Goal: Information Seeking & Learning: Learn about a topic

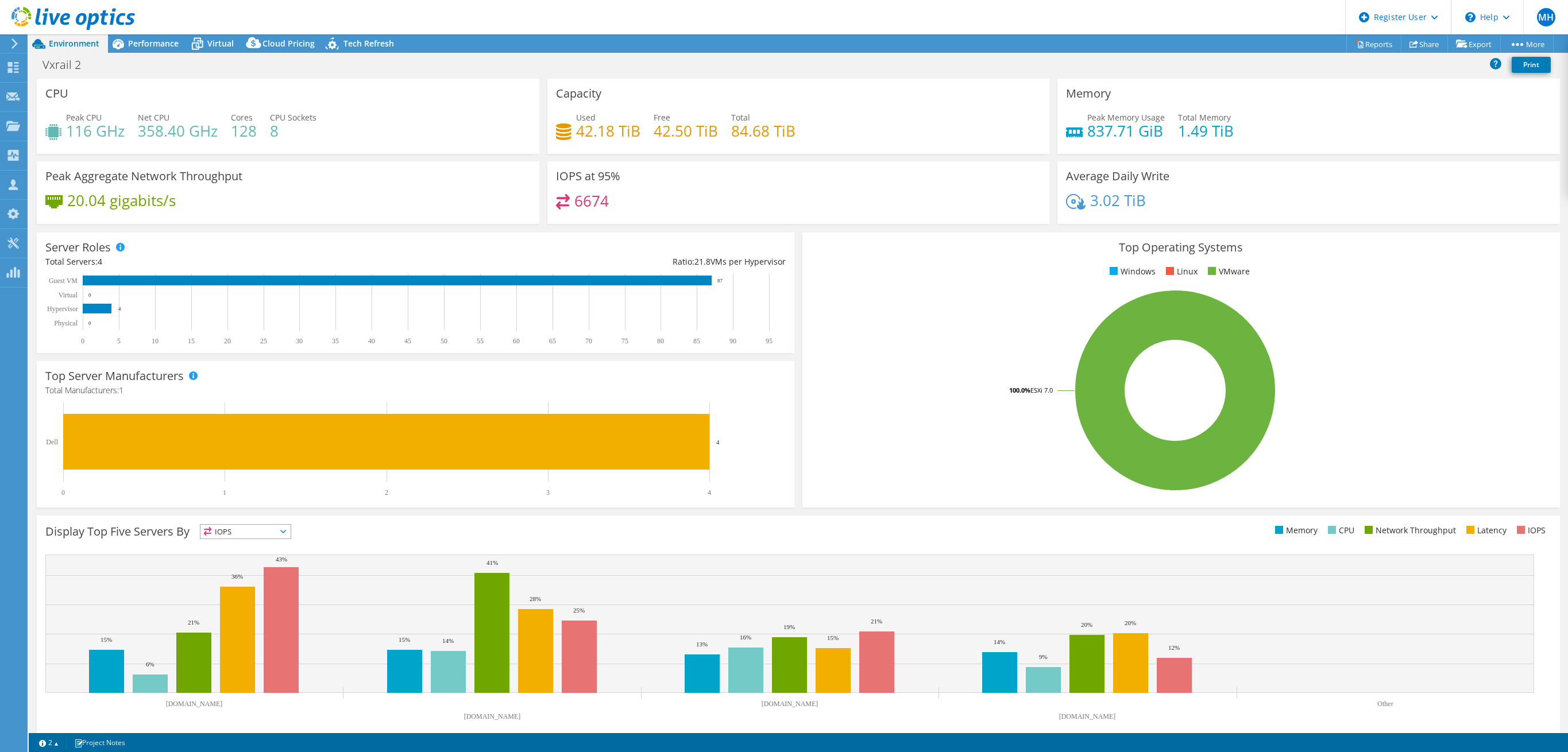
select select "USEast"
select select "USD"
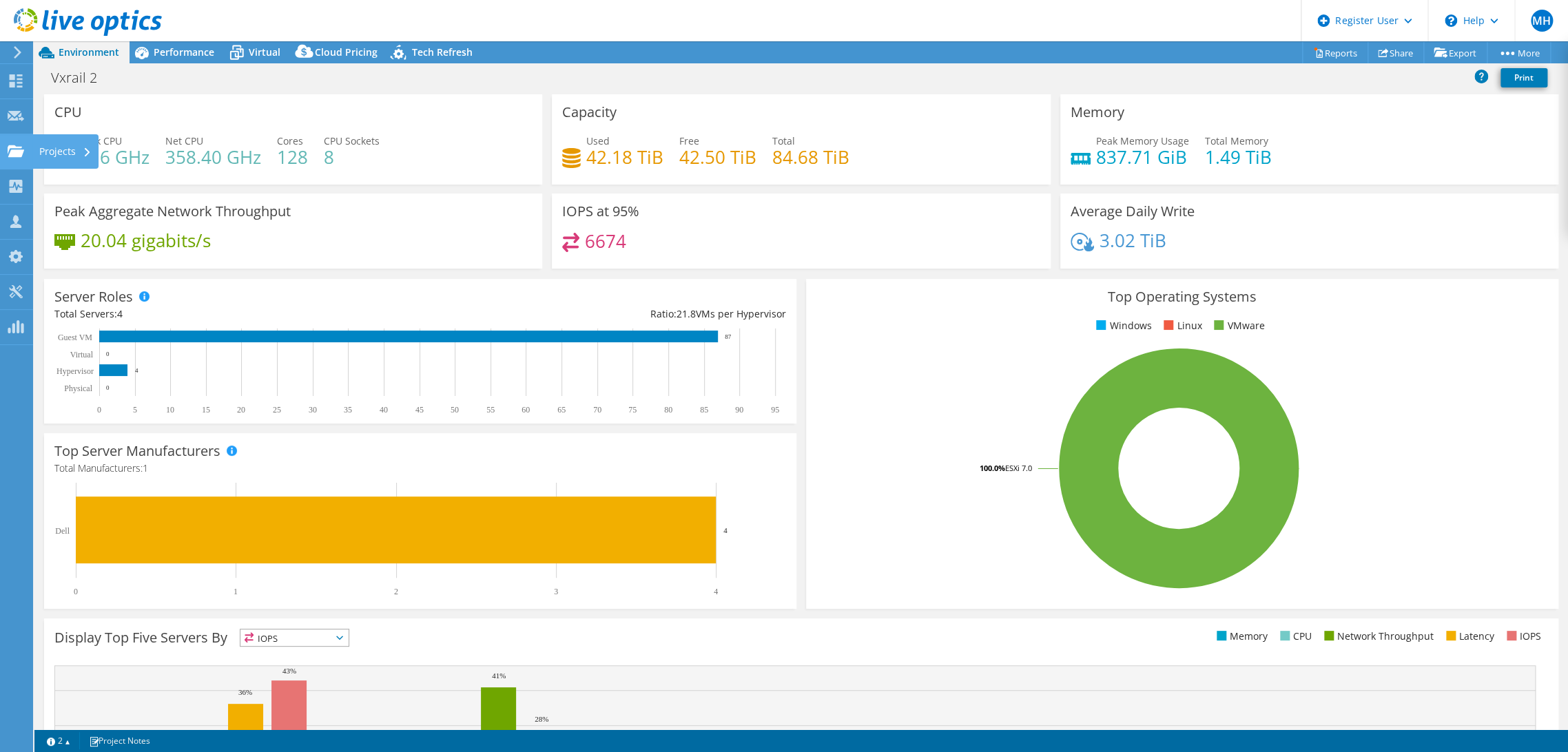
click at [21, 154] on use at bounding box center [16, 150] width 17 height 12
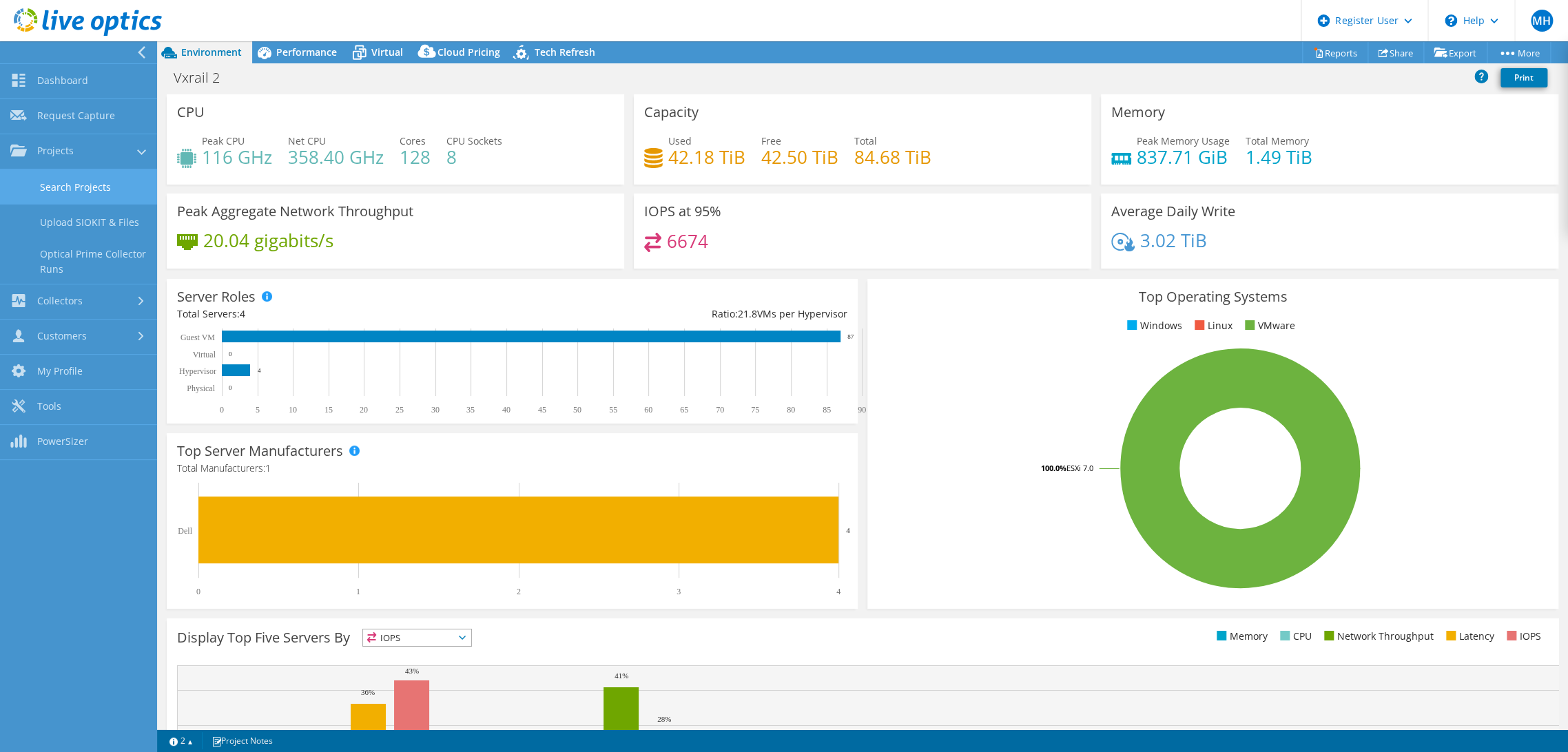
click at [83, 181] on link "Search Projects" at bounding box center [78, 188] width 157 height 35
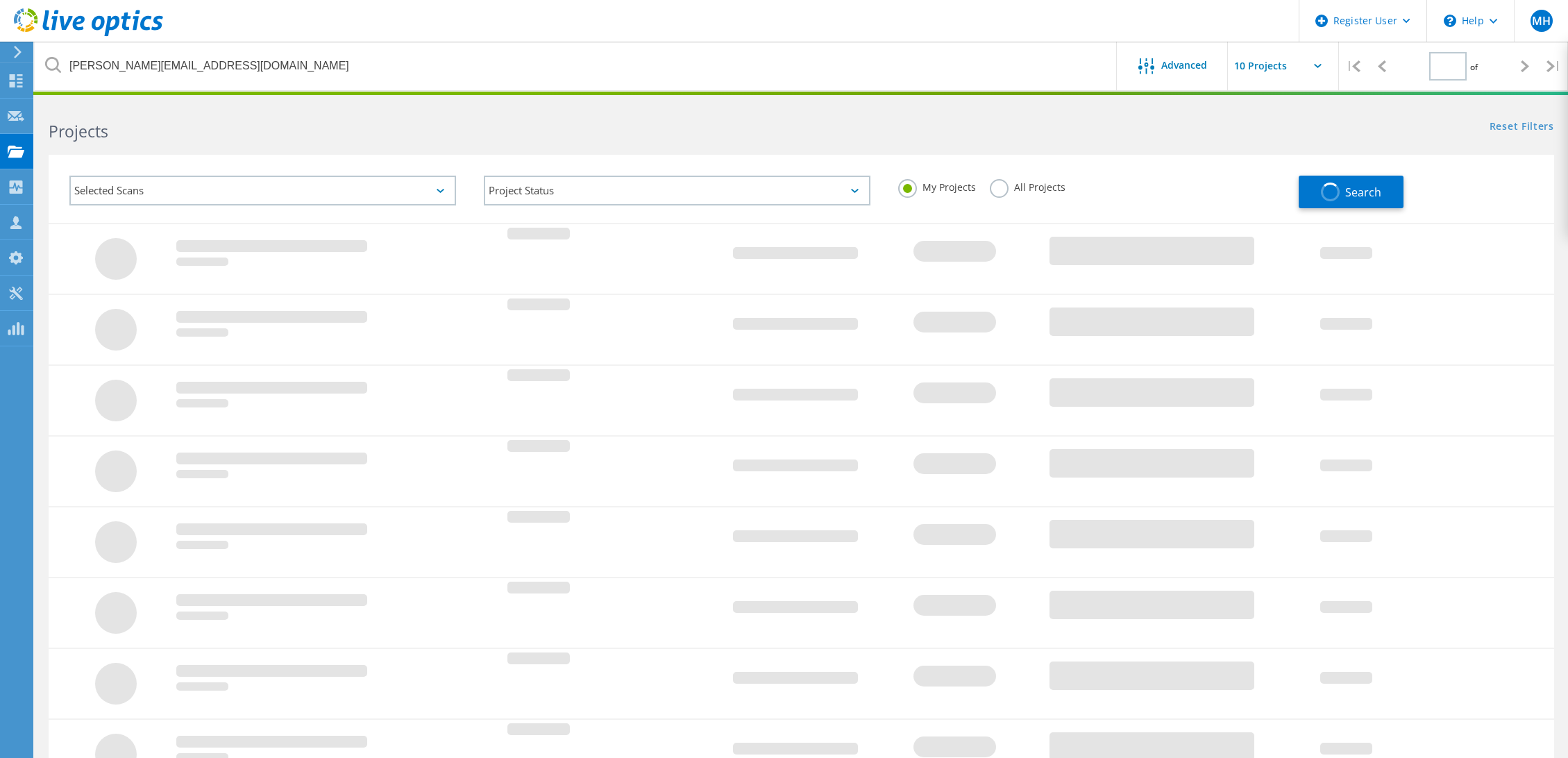
type input "1"
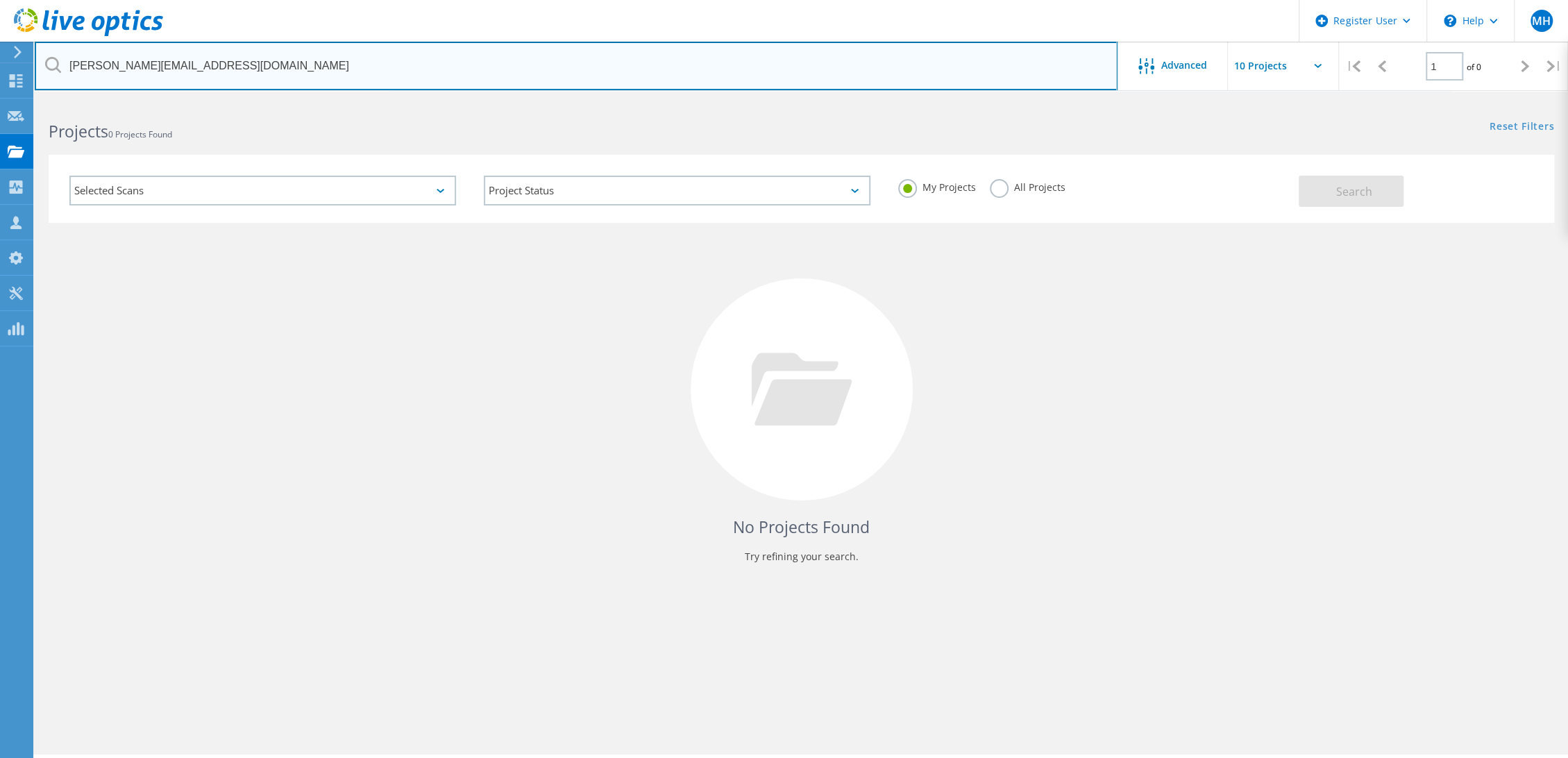
click at [387, 63] on input "[PERSON_NAME][EMAIL_ADDRESS][DOMAIN_NAME]" at bounding box center [576, 66] width 1083 height 49
paste input "briansawyer@koc-pa"
type input "[EMAIL_ADDRESS][DOMAIN_NAME]"
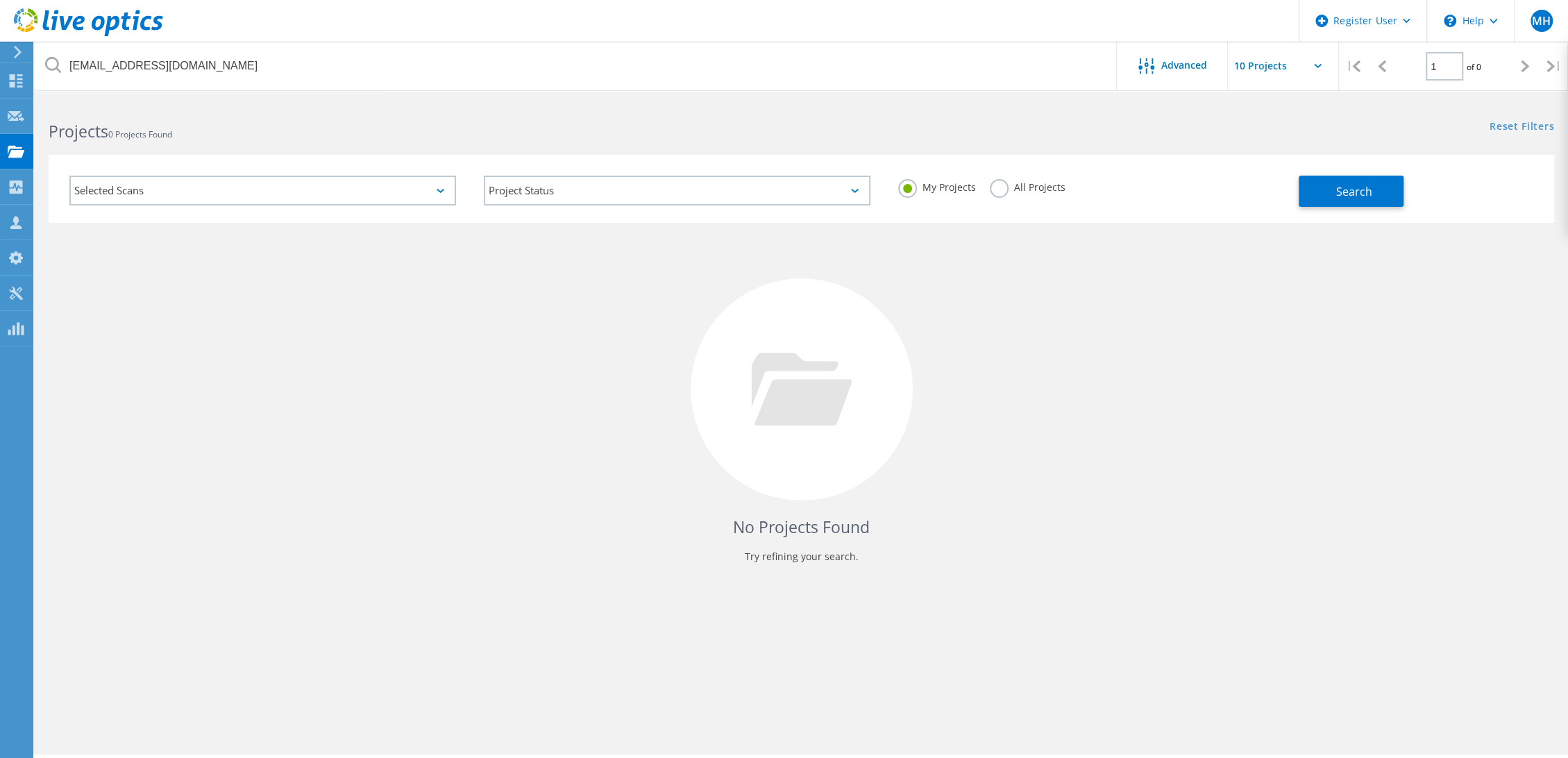
click at [999, 182] on label "All Projects" at bounding box center [1027, 186] width 76 height 13
click at [0, 0] on input "All Projects" at bounding box center [0, 0] width 0 height 0
click at [1341, 204] on button "Search" at bounding box center [1352, 191] width 105 height 31
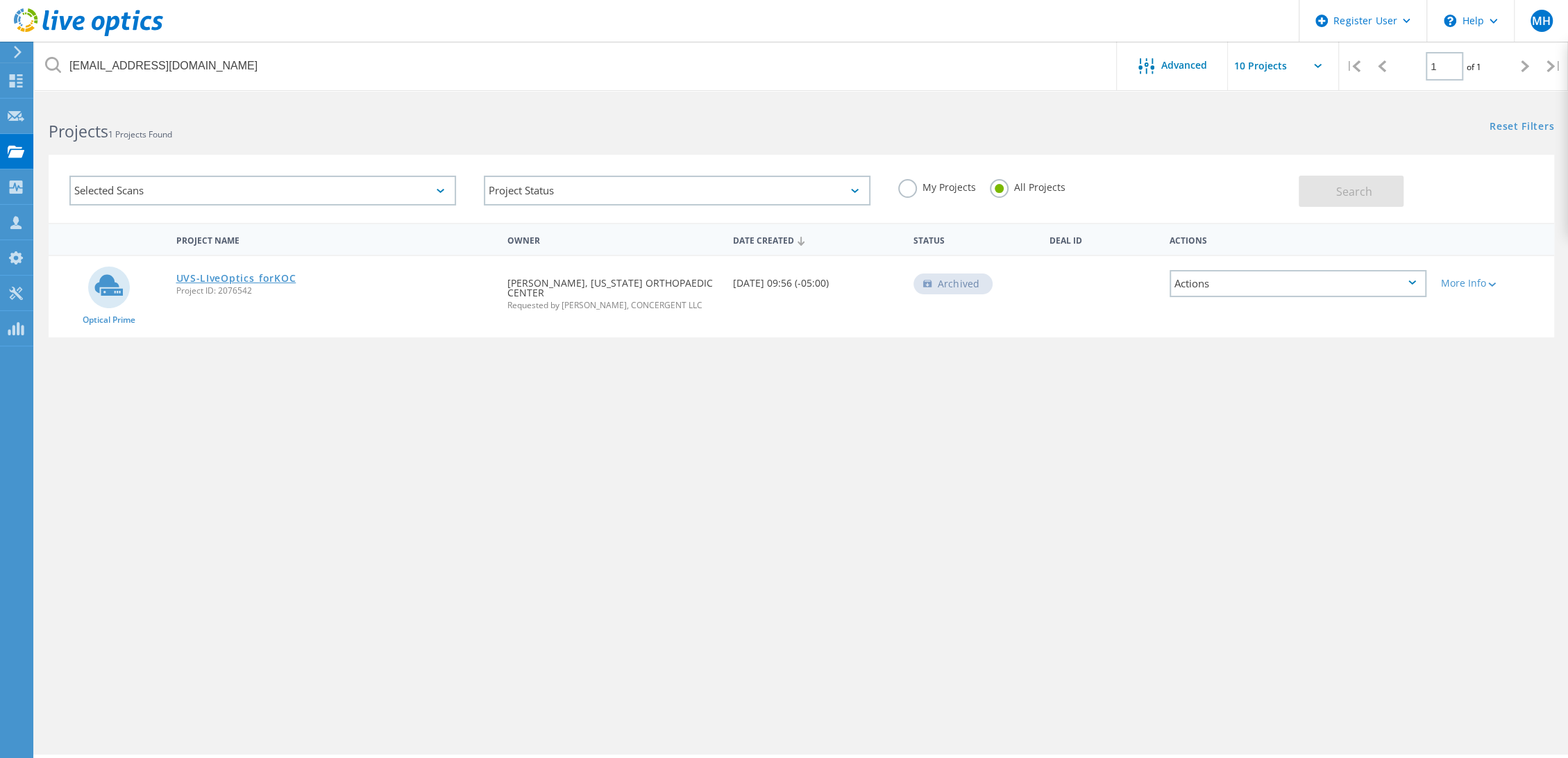
click at [219, 275] on link "UVS-LIveOptics_forKOC" at bounding box center [237, 278] width 120 height 9
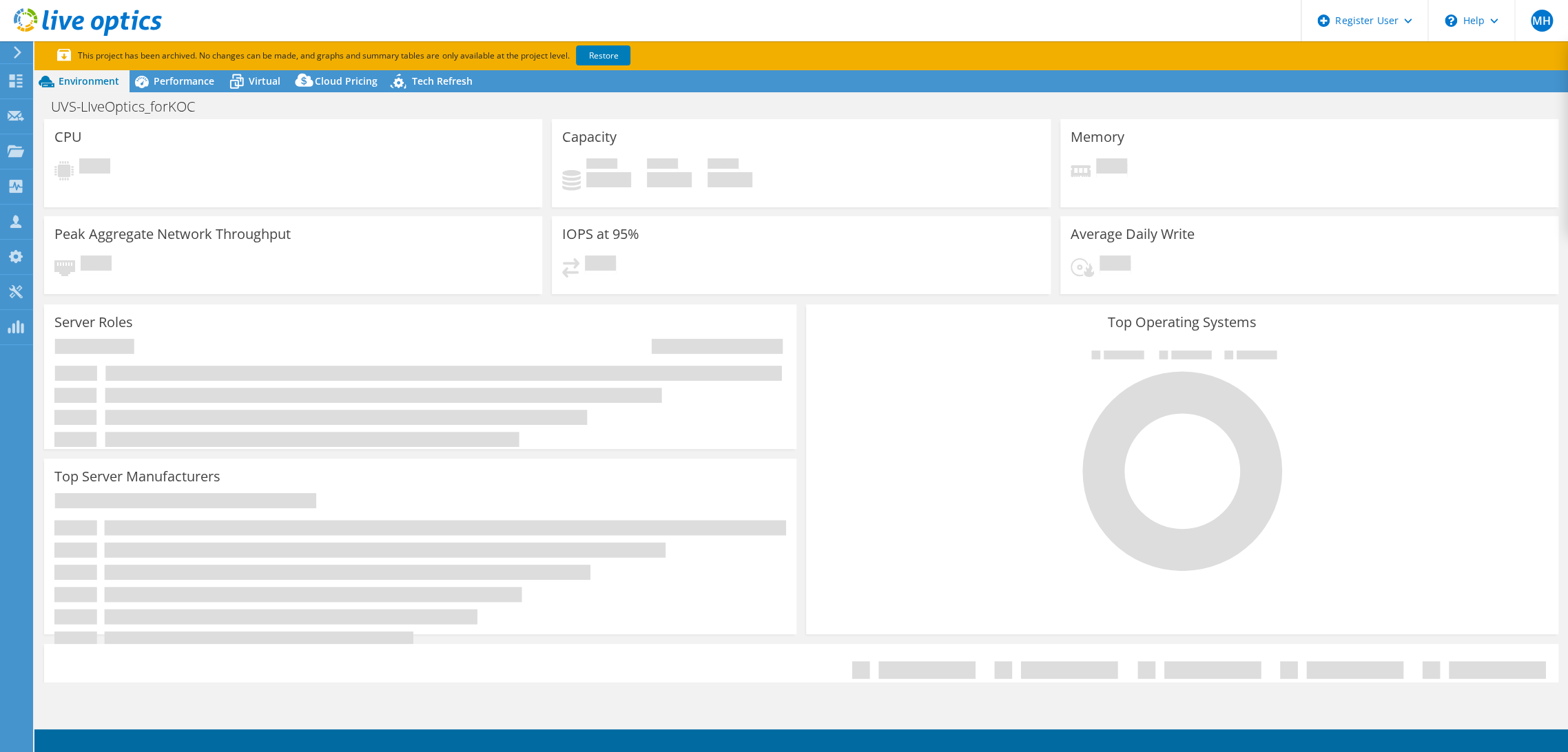
select select "USD"
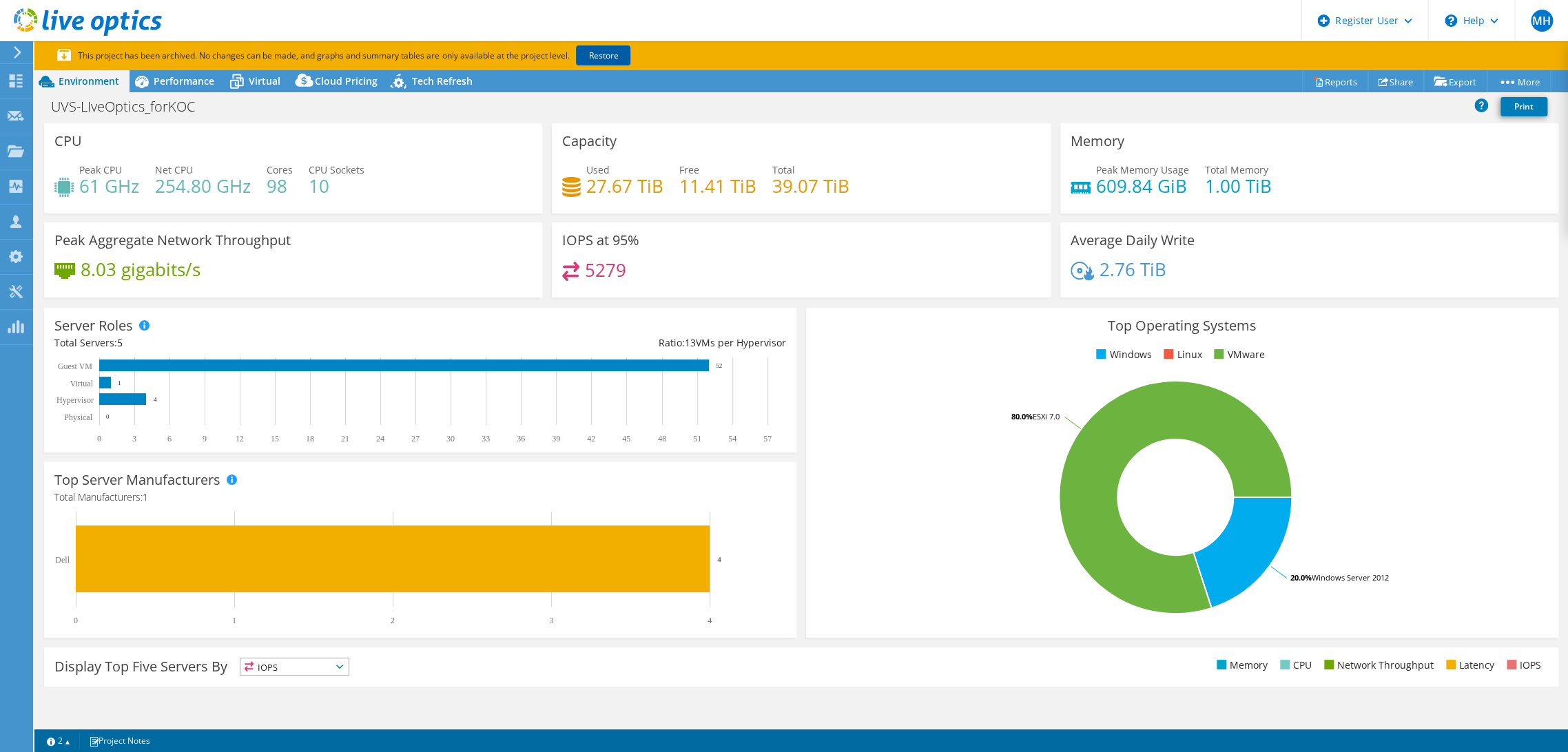
click at [610, 49] on link "Restore" at bounding box center [603, 55] width 54 height 20
click at [244, 76] on icon at bounding box center [237, 82] width 24 height 24
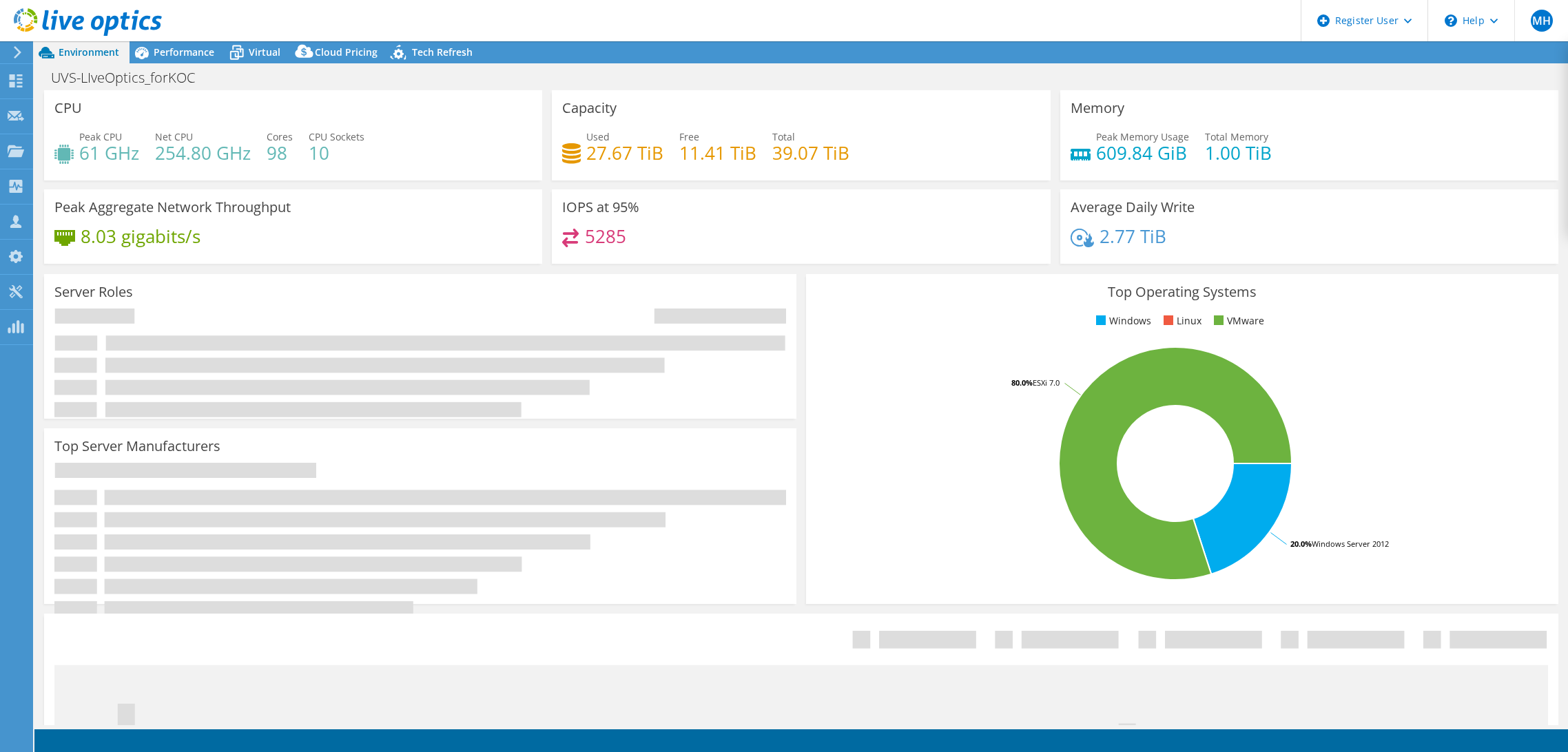
select select "USD"
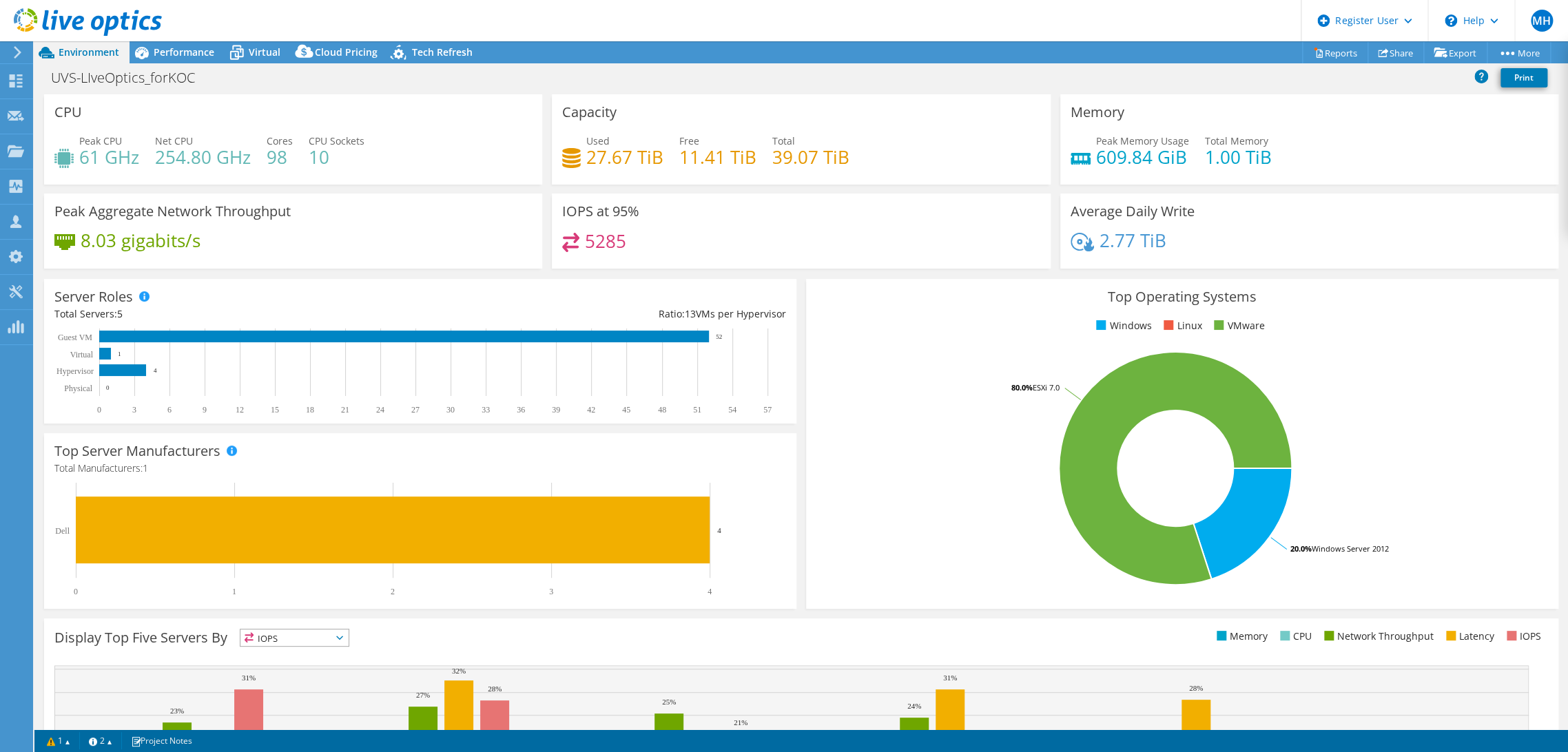
drag, startPoint x: 782, startPoint y: 313, endPoint x: 678, endPoint y: 313, distance: 104.0
click at [678, 313] on div "Server Roles Physical Servers represent bare metal servers that were targets of…" at bounding box center [420, 351] width 752 height 145
click at [958, 411] on rect at bounding box center [1175, 468] width 718 height 241
click at [541, 378] on rect at bounding box center [413, 371] width 718 height 86
click at [199, 50] on span "Performance" at bounding box center [184, 52] width 61 height 13
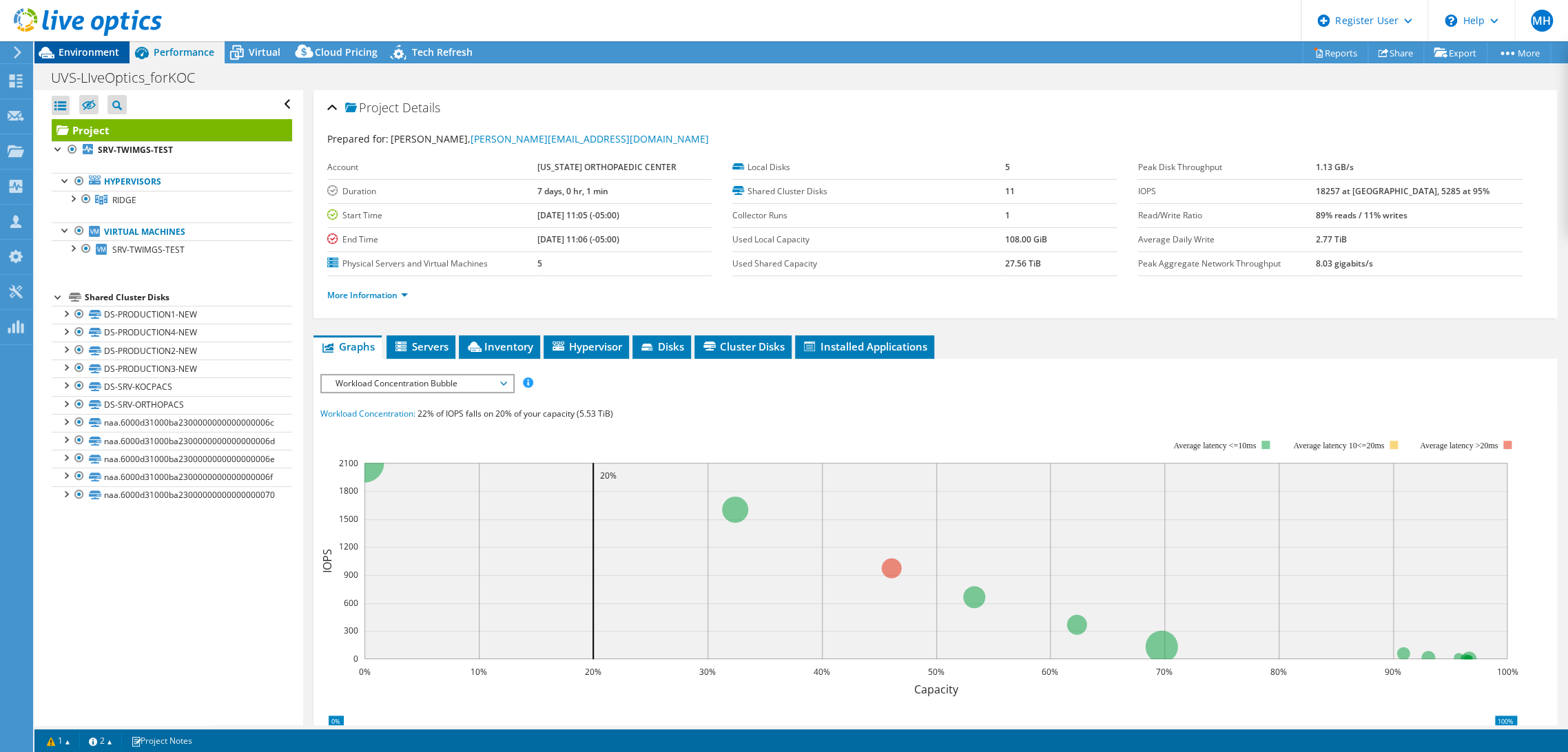
click at [105, 49] on span "Environment" at bounding box center [89, 52] width 61 height 13
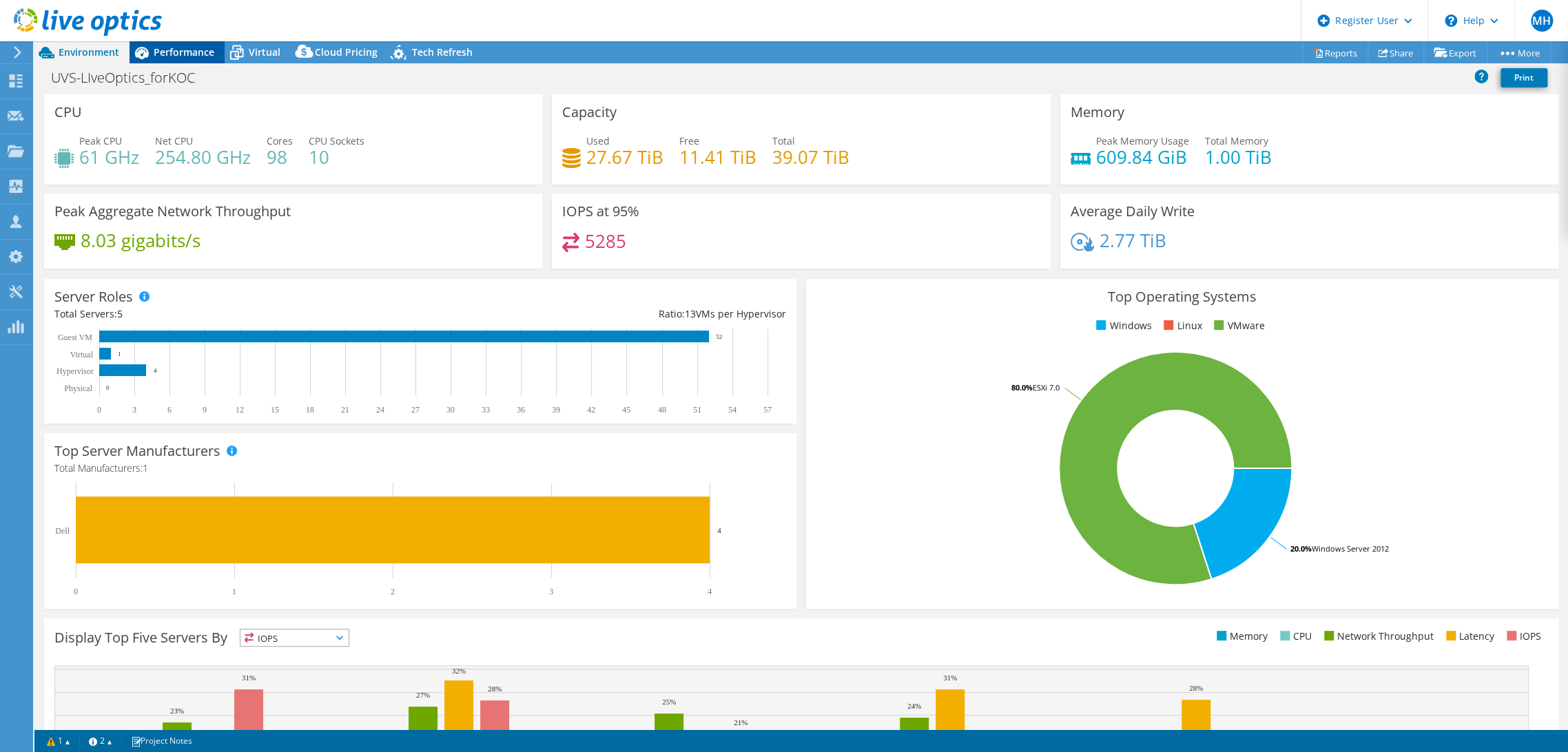
click at [193, 48] on span "Performance" at bounding box center [184, 52] width 61 height 13
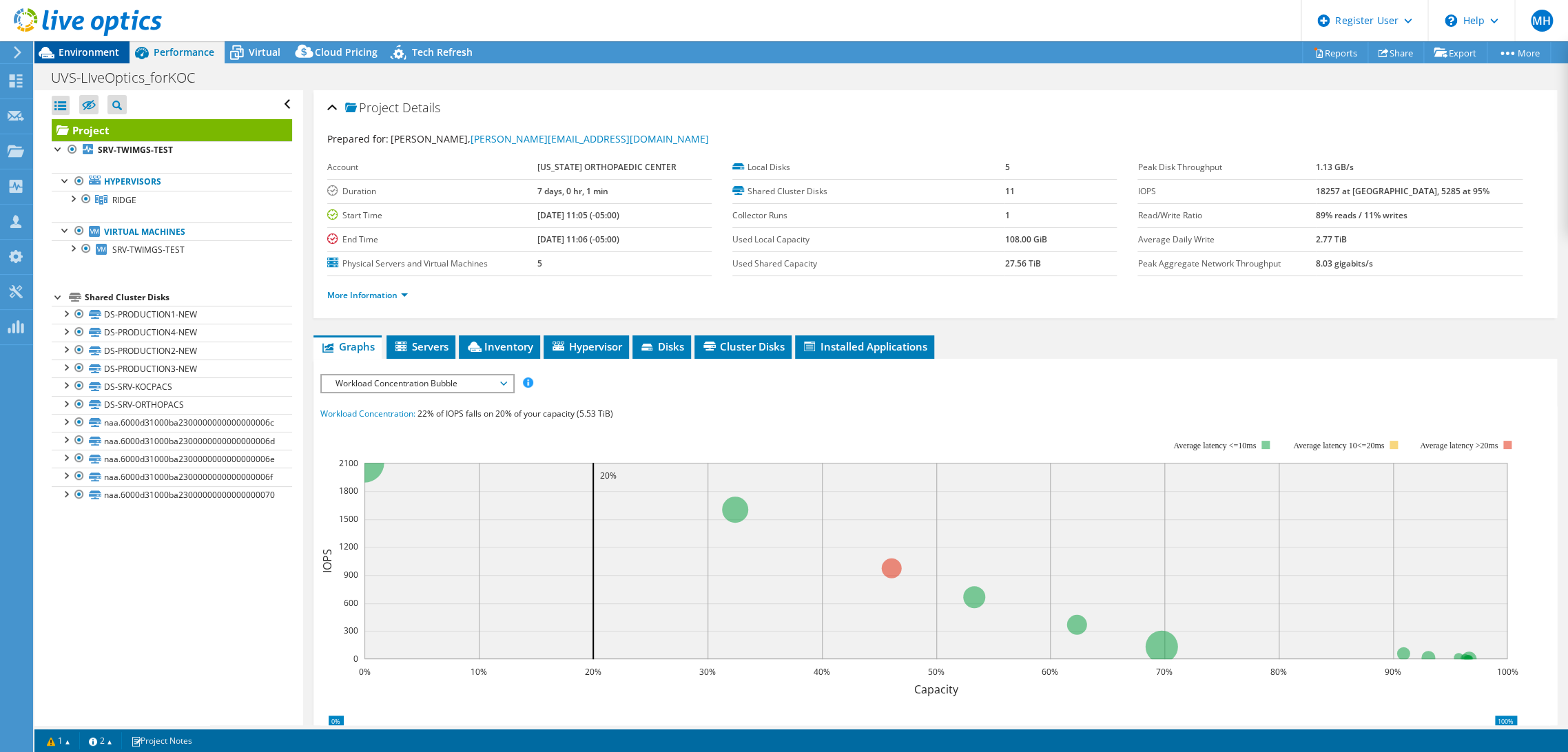
click at [115, 49] on span "Environment" at bounding box center [89, 52] width 61 height 13
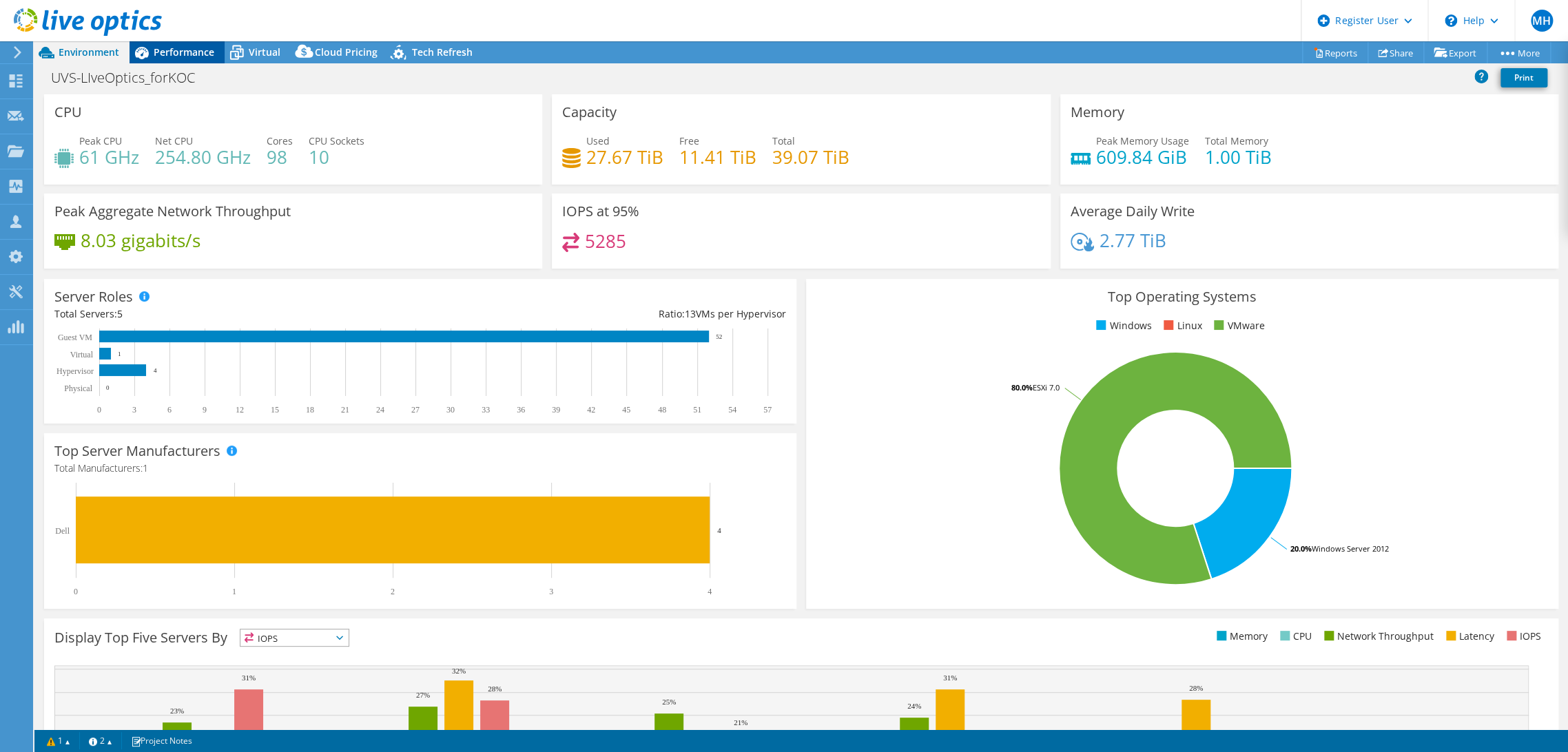
click at [149, 50] on icon at bounding box center [142, 53] width 24 height 24
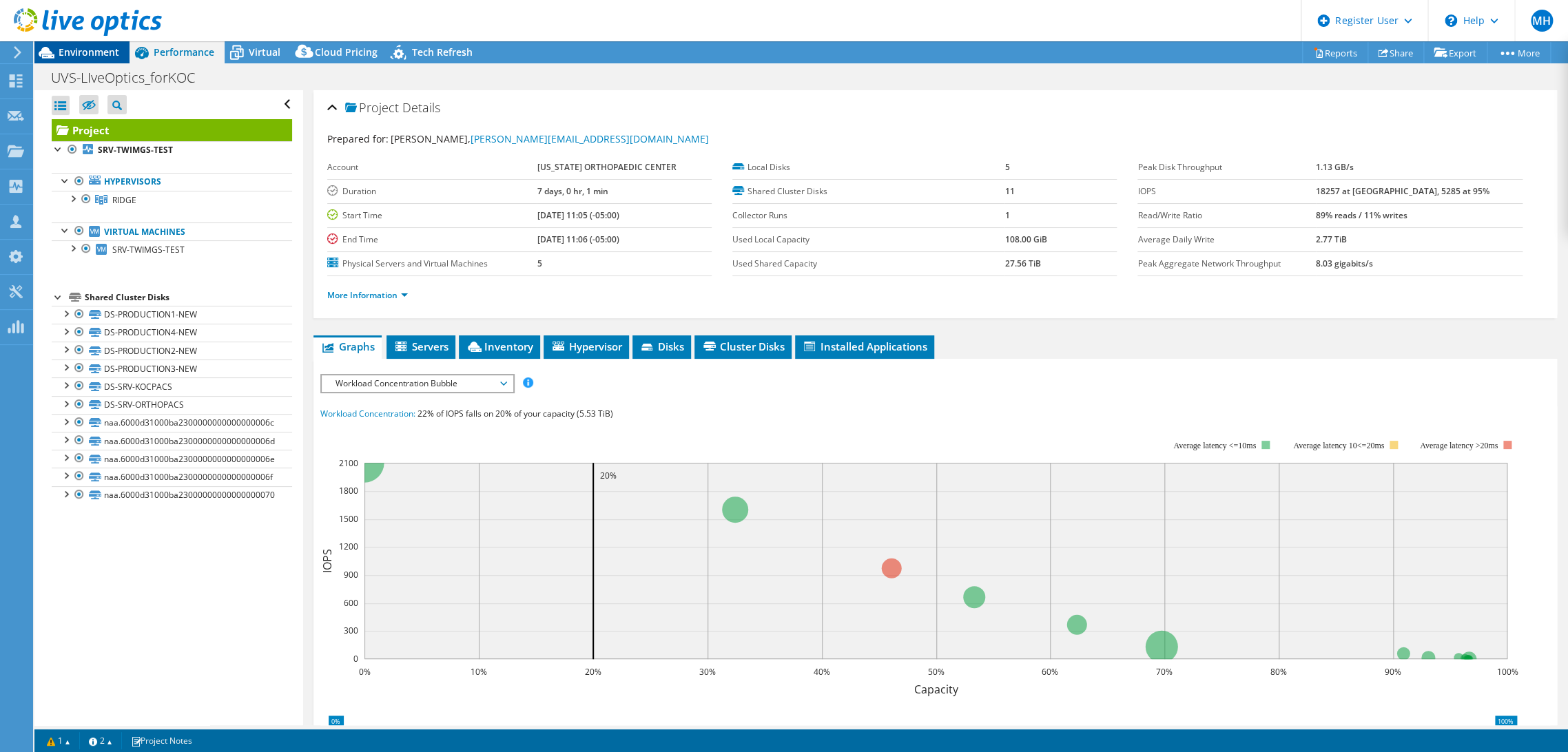
click at [76, 49] on span "Environment" at bounding box center [89, 52] width 61 height 13
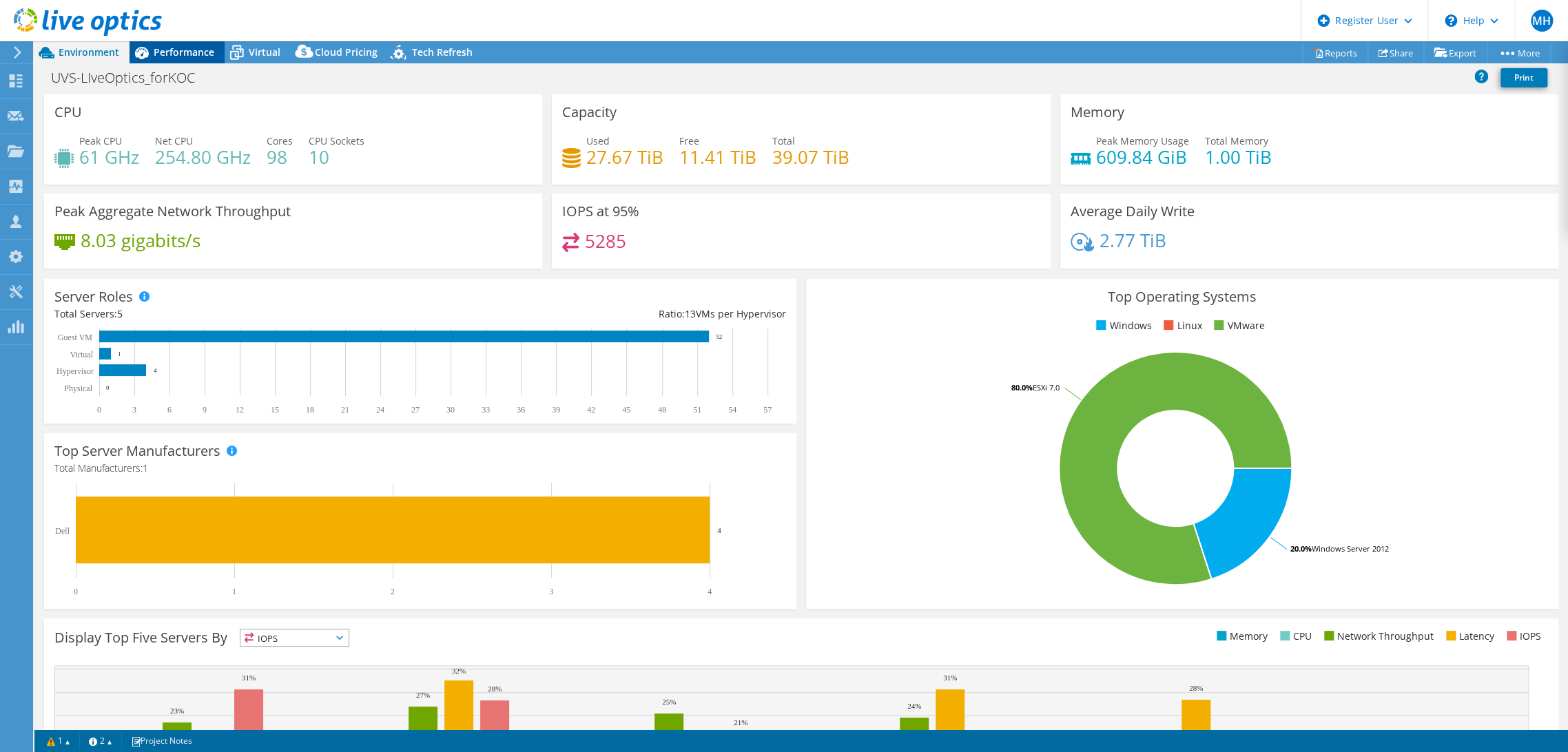
click at [180, 59] on span "Performance" at bounding box center [184, 52] width 61 height 13
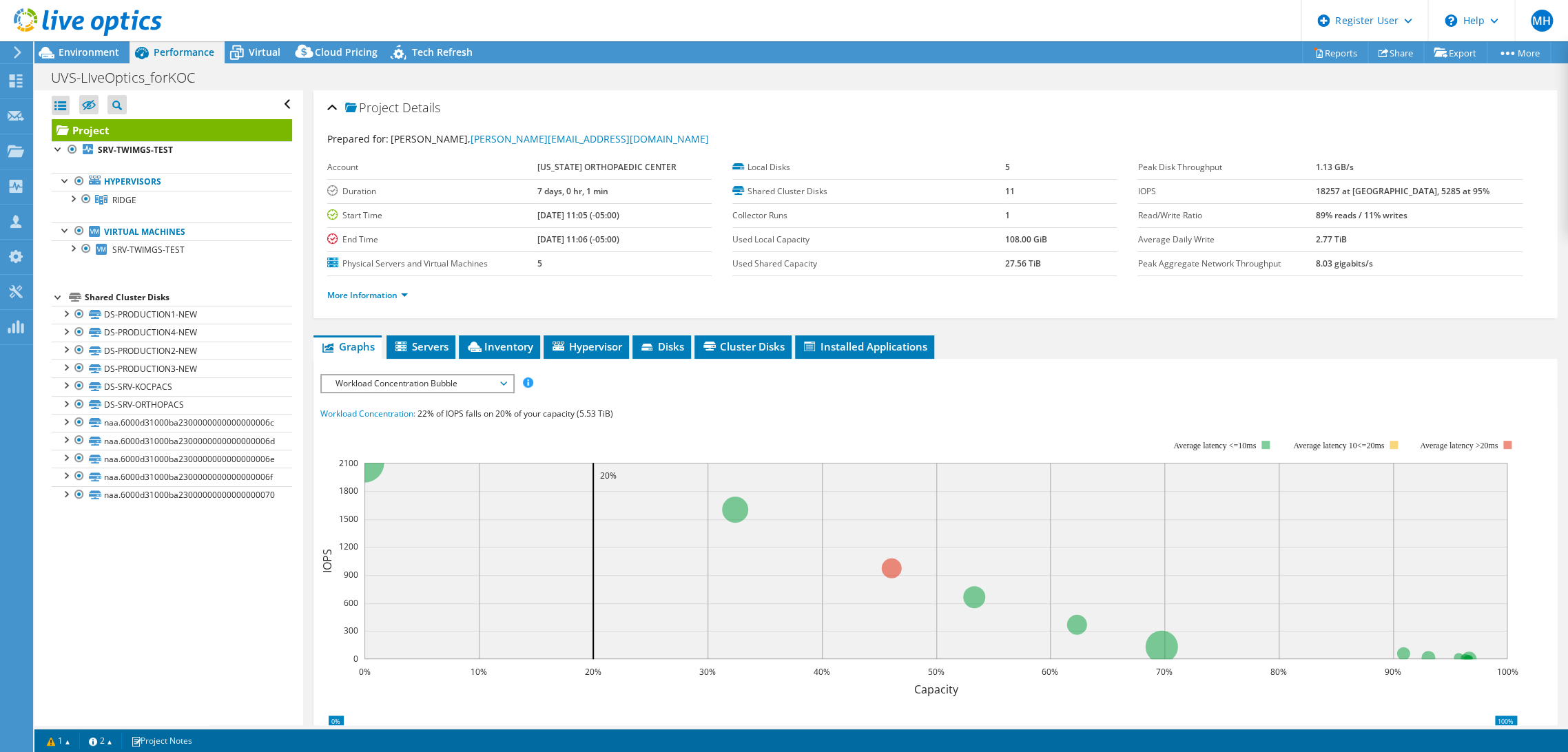
drag, startPoint x: 523, startPoint y: 208, endPoint x: 682, endPoint y: 250, distance: 164.5
click at [682, 250] on tbody "Account KANSAS ORTHOPAEDIC CENTER Duration 7 days, 0 hr, 1 min Start Time 03/21…" at bounding box center [520, 216] width 384 height 120
click at [422, 347] on span "Servers" at bounding box center [421, 346] width 55 height 14
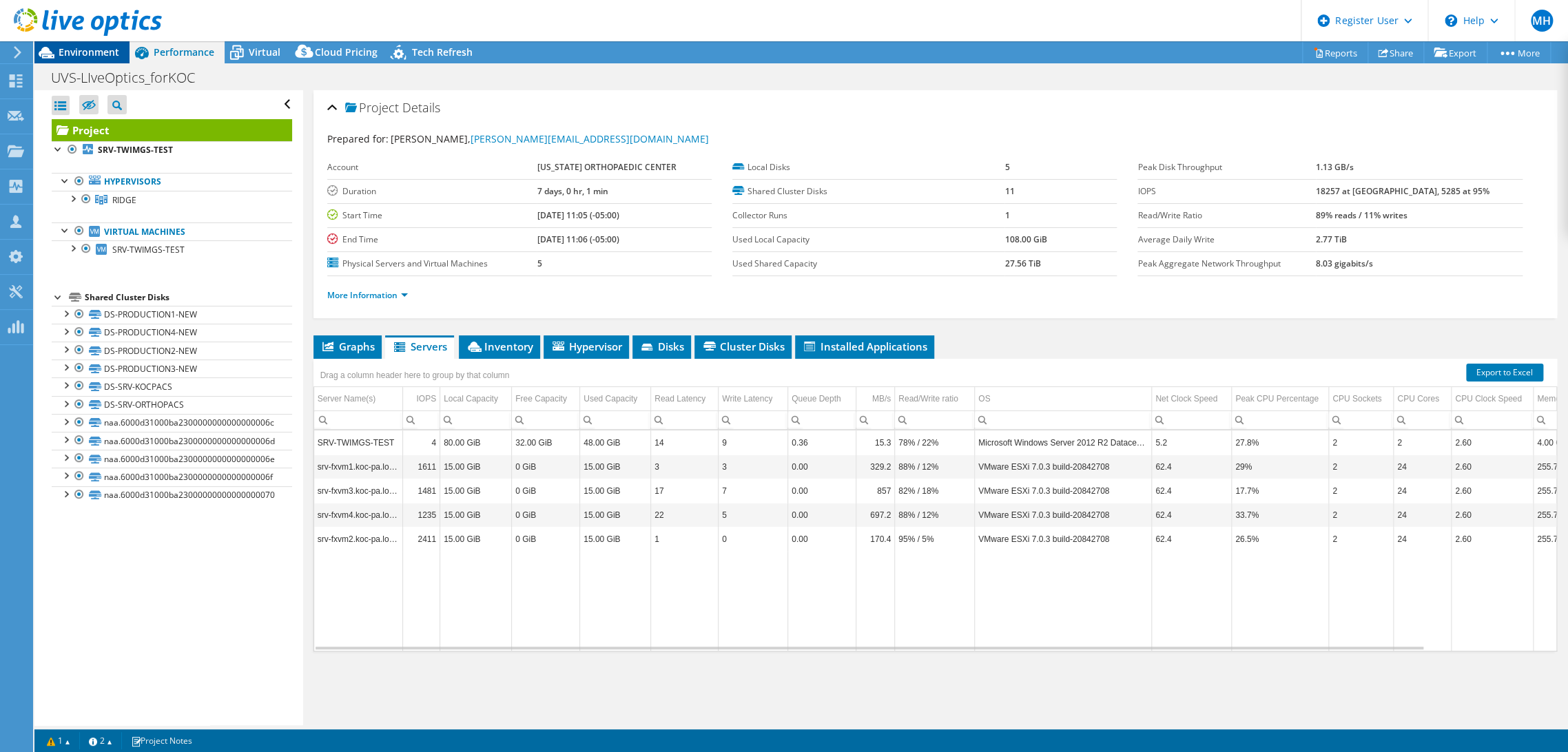
click at [116, 51] on span "Environment" at bounding box center [89, 52] width 61 height 13
